Goal: Transaction & Acquisition: Book appointment/travel/reservation

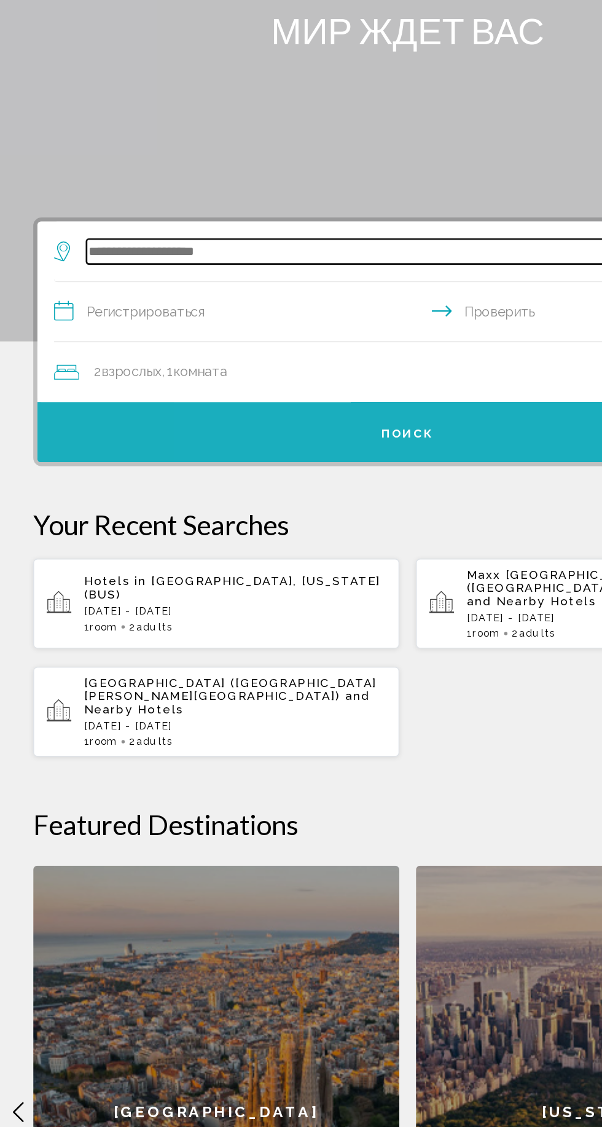
click at [297, 294] on input "Виджет поиска" at bounding box center [304, 302] width 480 height 18
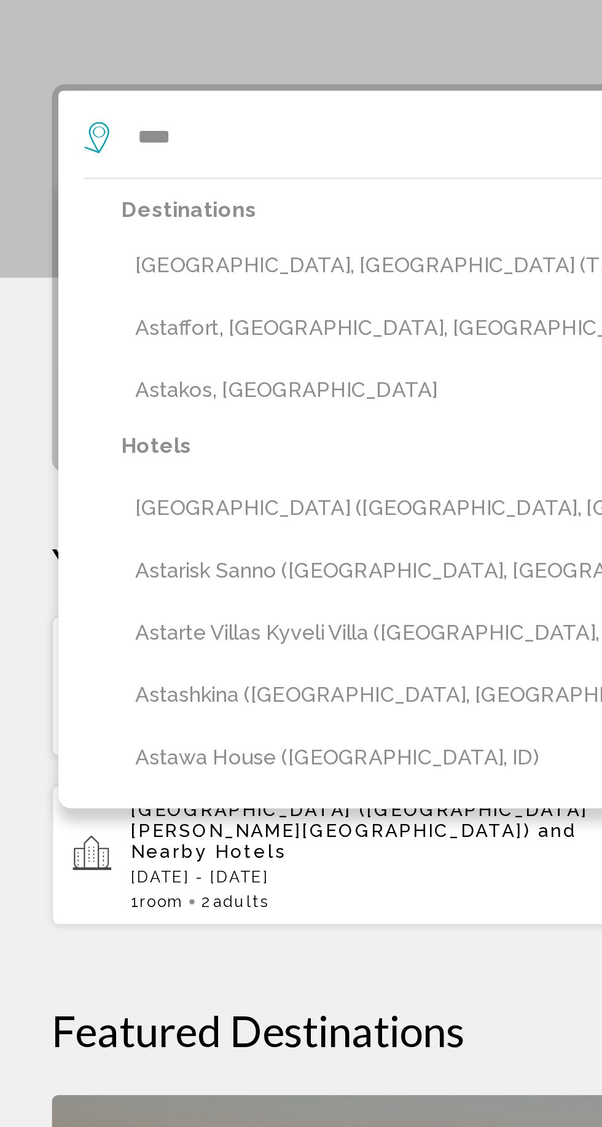
click at [182, 353] on button "[GEOGRAPHIC_DATA], [GEOGRAPHIC_DATA] (TSE)" at bounding box center [310, 362] width 504 height 23
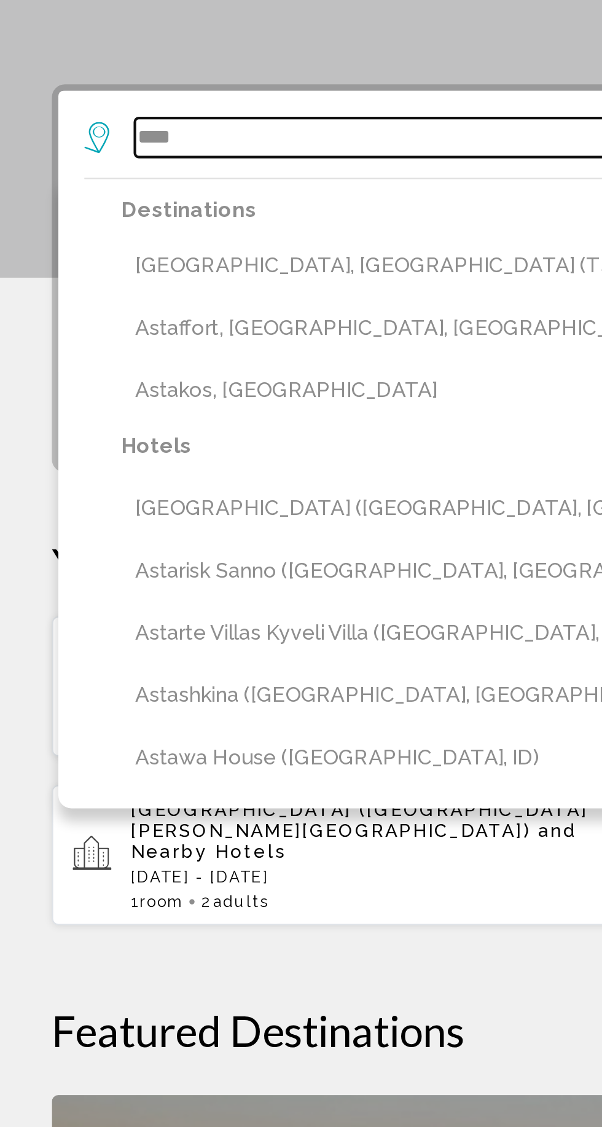
type input "**********"
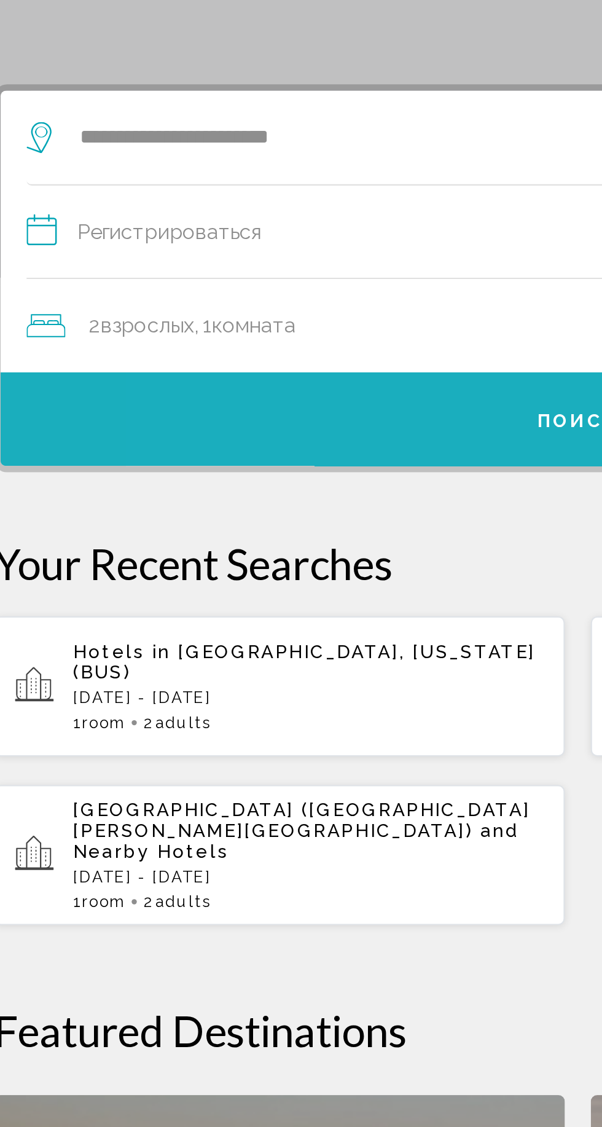
click at [232, 350] on input "**********" at bounding box center [303, 348] width 527 height 47
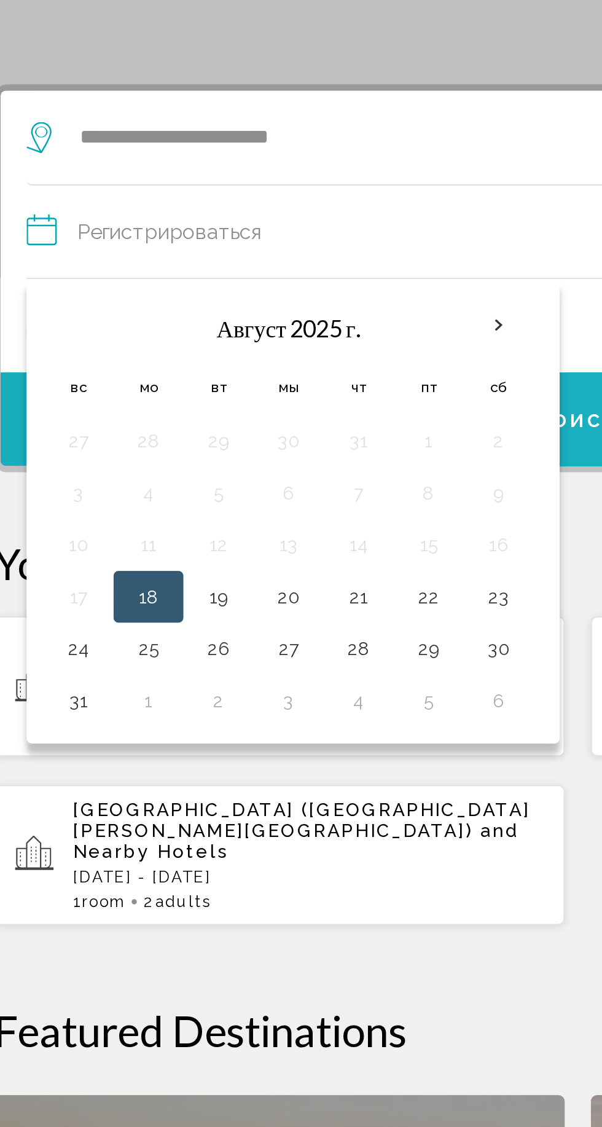
click at [130, 519] on button "19" at bounding box center [131, 519] width 20 height 17
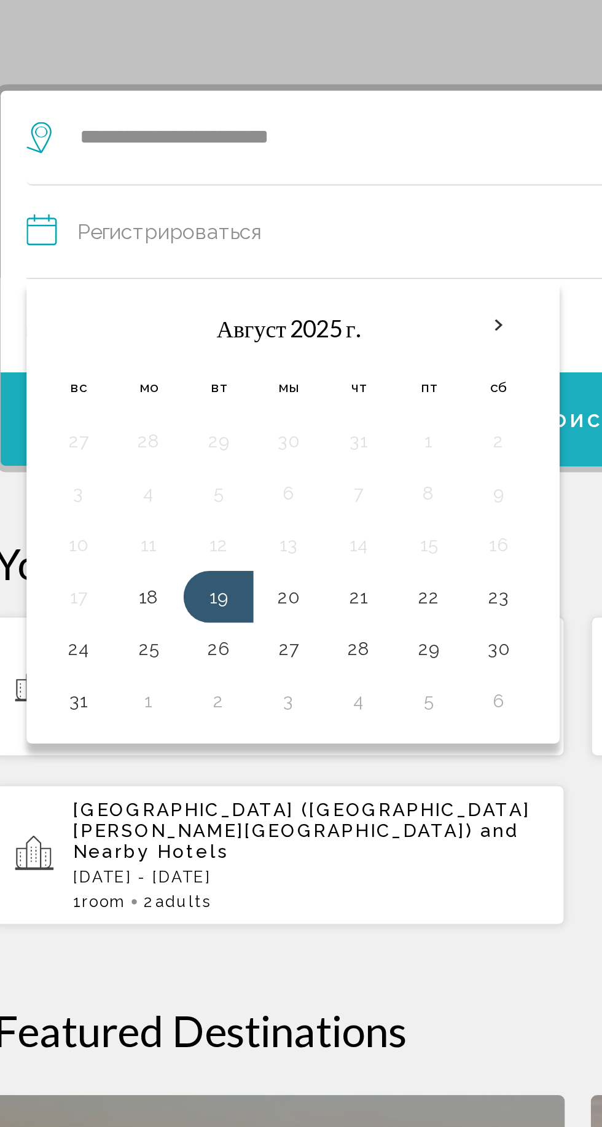
click at [100, 519] on button "18" at bounding box center [98, 519] width 20 height 17
type input "**********"
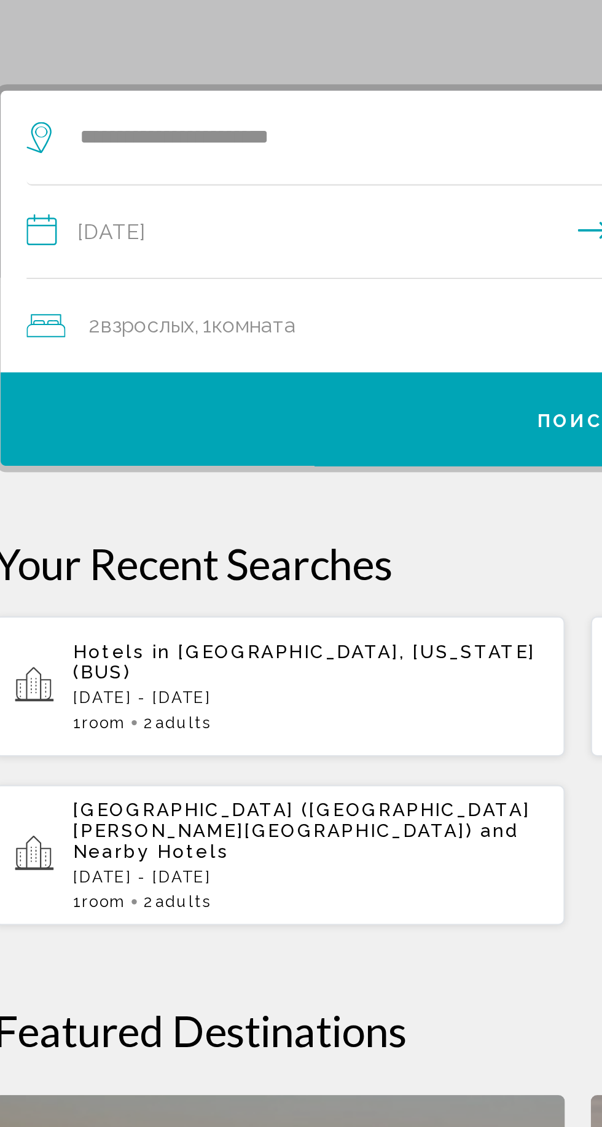
click at [246, 431] on button "Поиск" at bounding box center [301, 436] width 547 height 44
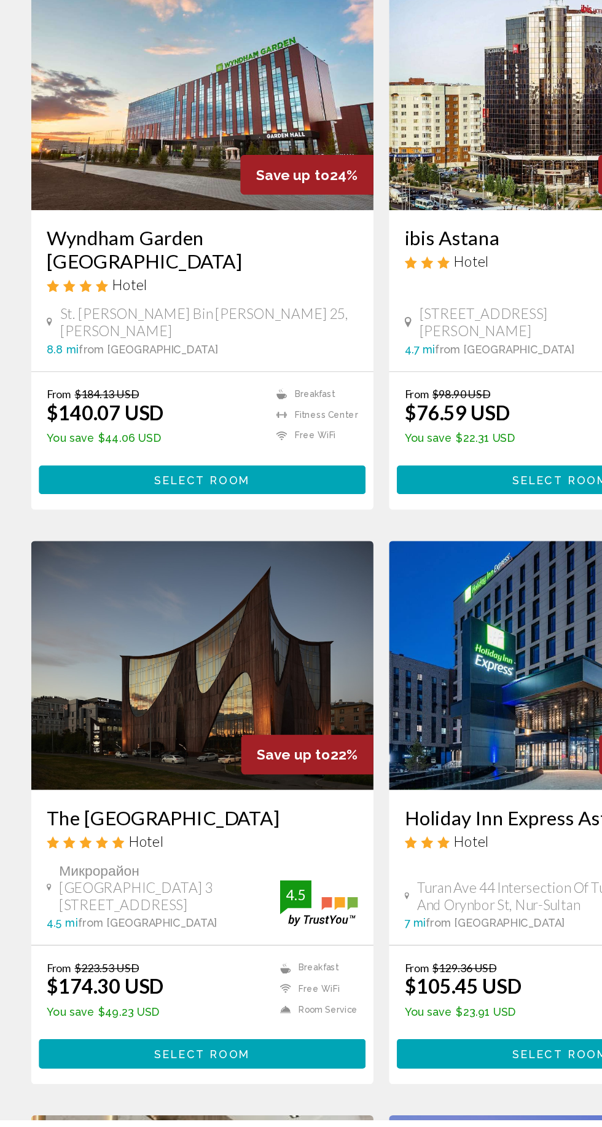
scroll to position [1329, 0]
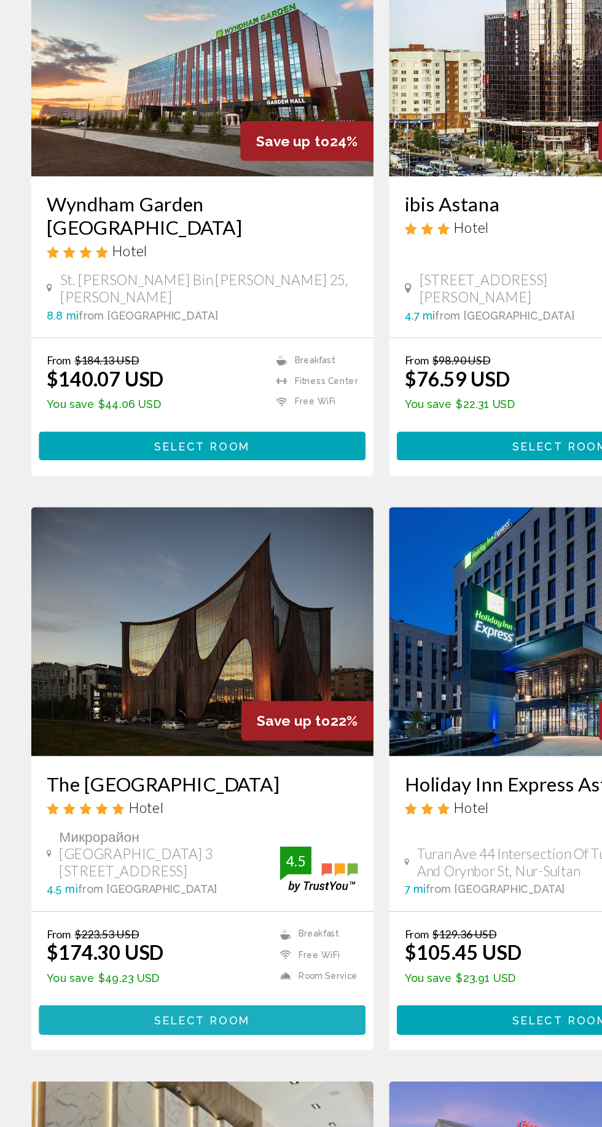
click at [235, 1031] on button "Select Room" at bounding box center [160, 1042] width 258 height 23
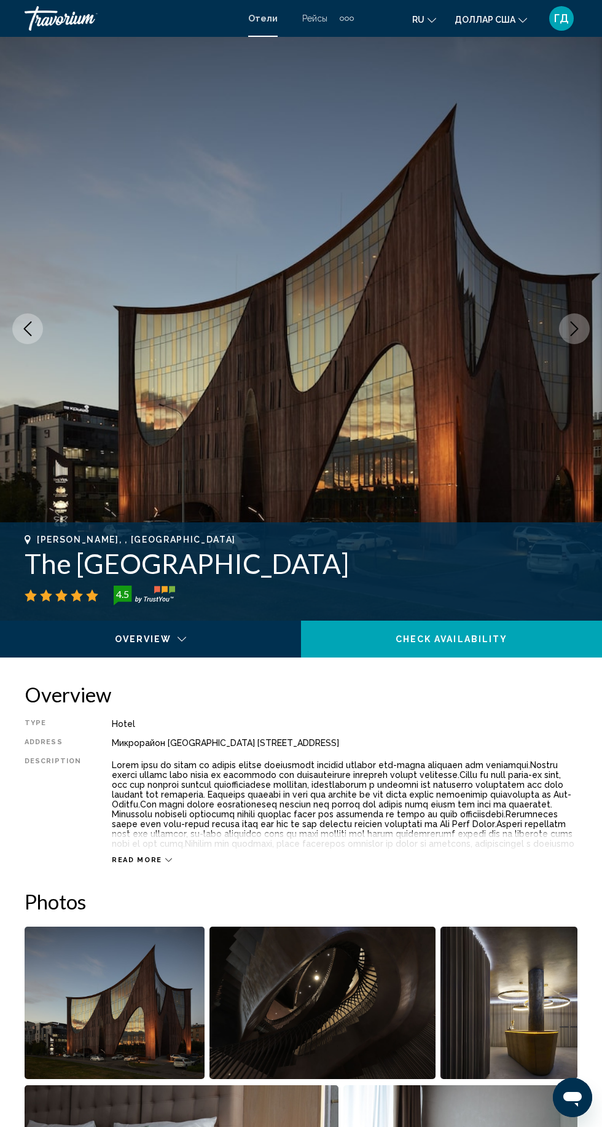
click at [574, 329] on icon "Next image" at bounding box center [574, 328] width 15 height 15
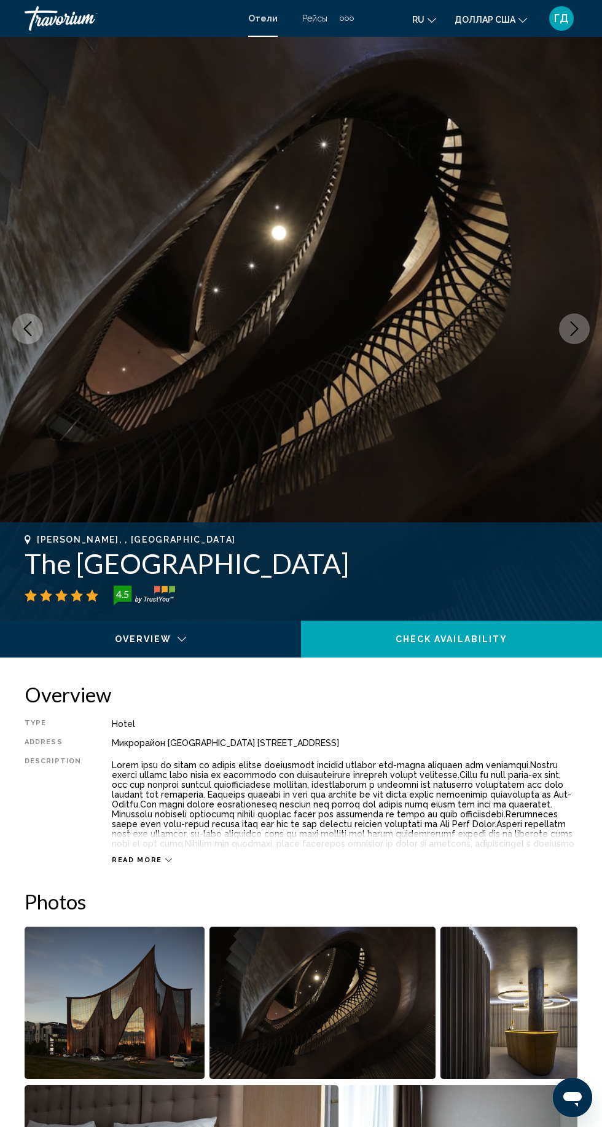
click at [584, 328] on button "Next image" at bounding box center [574, 328] width 31 height 31
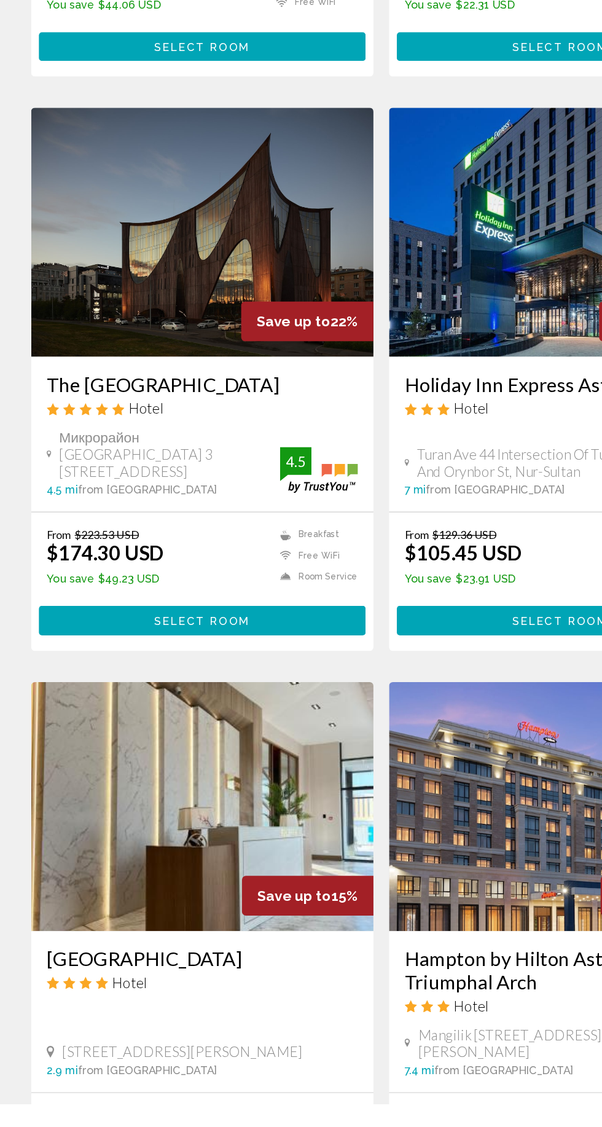
scroll to position [1647, 0]
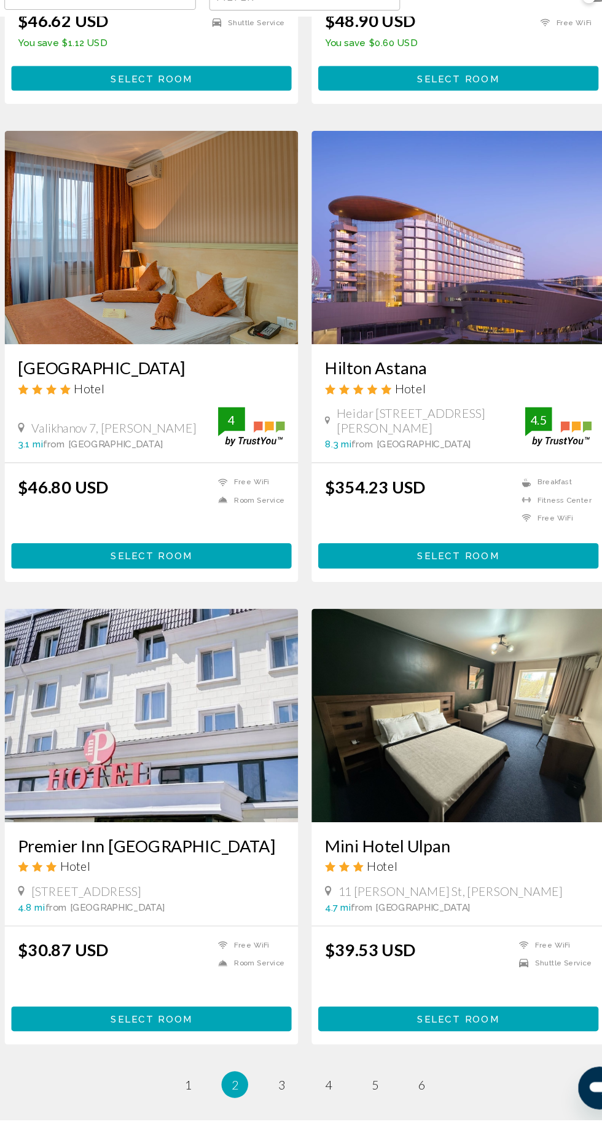
scroll to position [1746, 0]
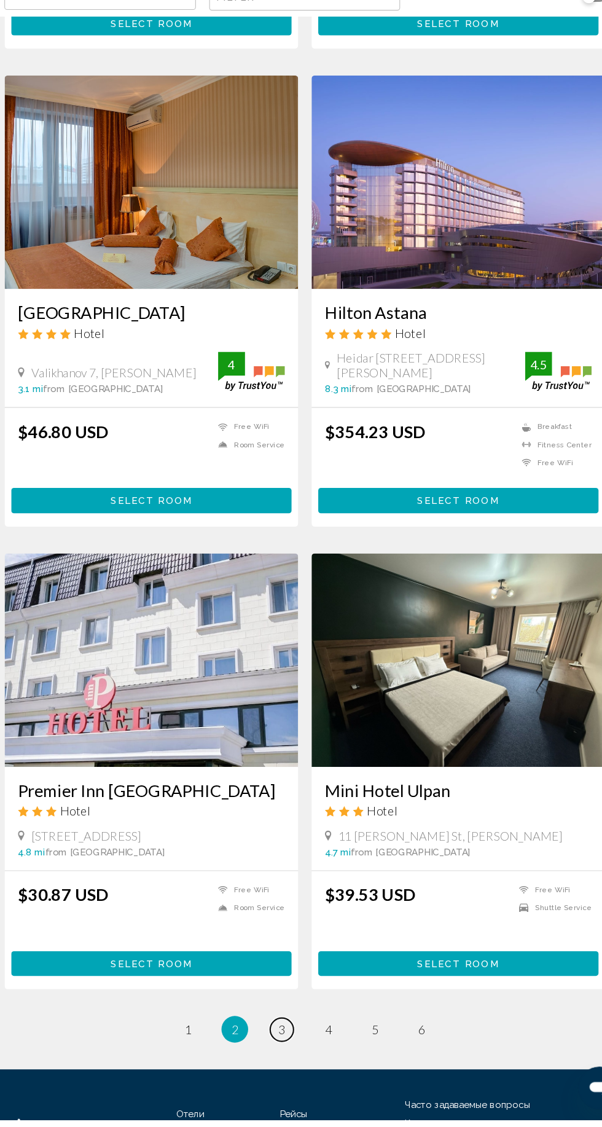
click at [279, 1037] on span "3" at bounding box center [280, 1044] width 6 height 14
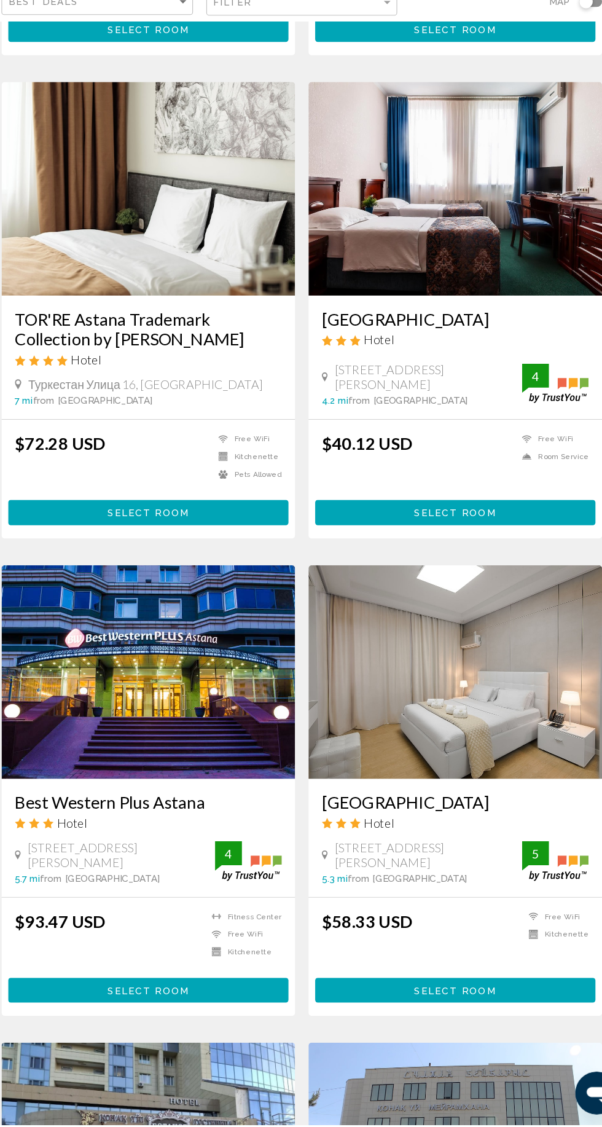
scroll to position [453, 0]
